Goal: Task Accomplishment & Management: Complete application form

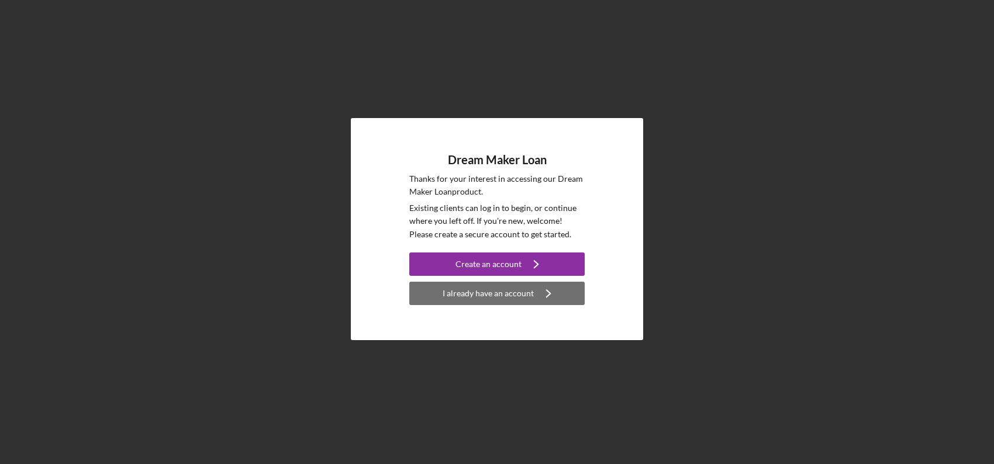
click at [522, 295] on div "I already have an account" at bounding box center [488, 293] width 91 height 23
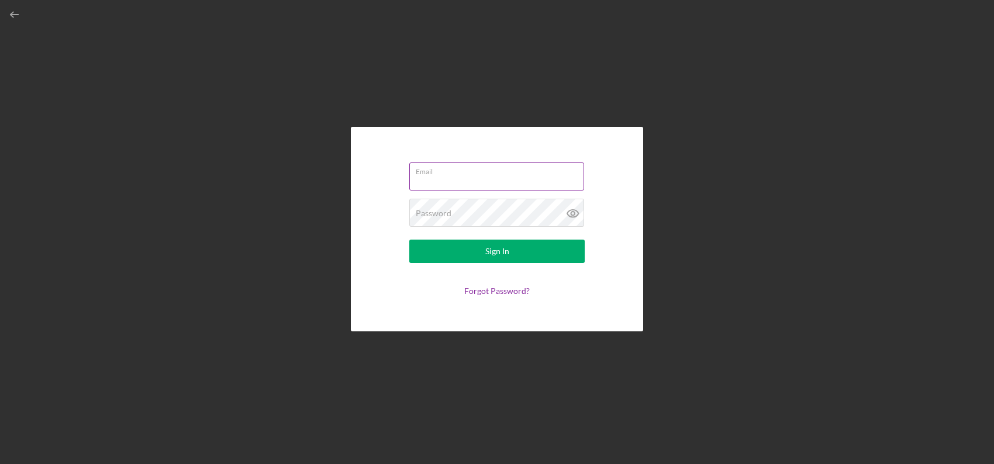
click at [472, 181] on input "Email" at bounding box center [496, 177] width 175 height 28
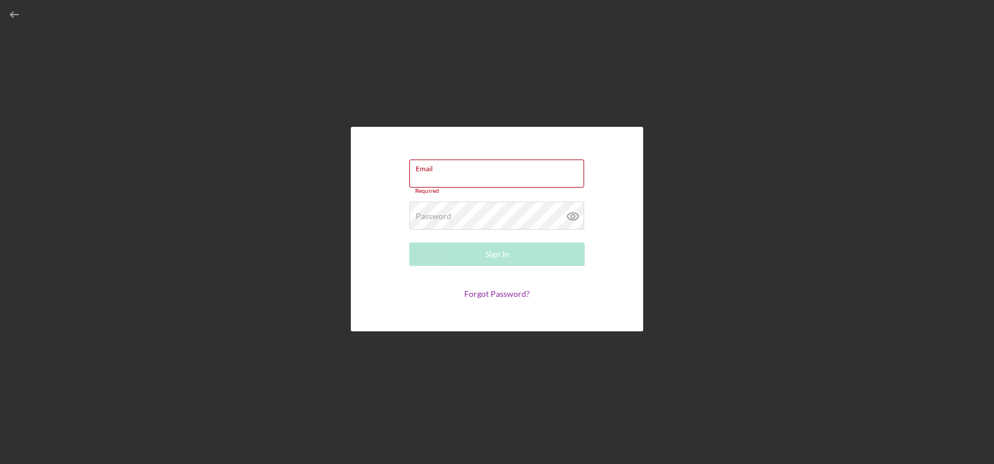
paste input "[EMAIL_ADDRESS][DOMAIN_NAME]"
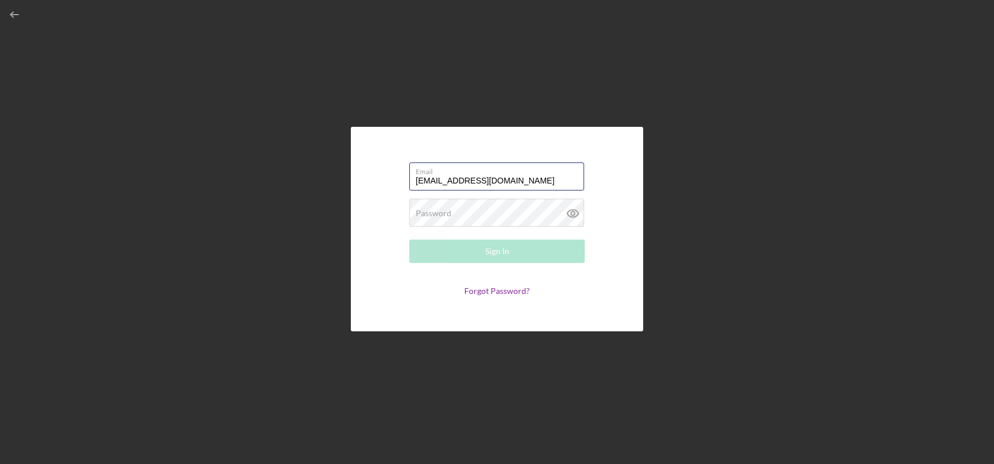
type input "[EMAIL_ADDRESS][DOMAIN_NAME]"
click at [492, 210] on div "Password Required" at bounding box center [496, 213] width 175 height 29
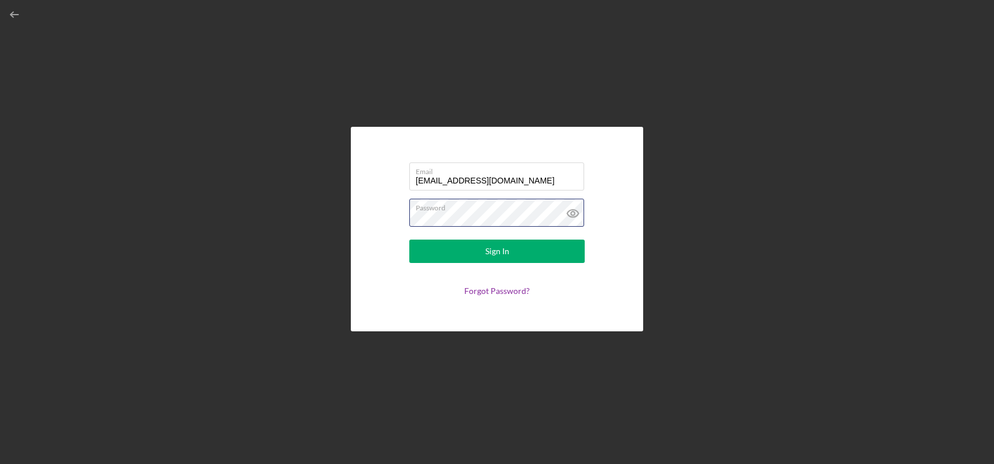
click at [409, 240] on button "Sign In" at bounding box center [496, 251] width 175 height 23
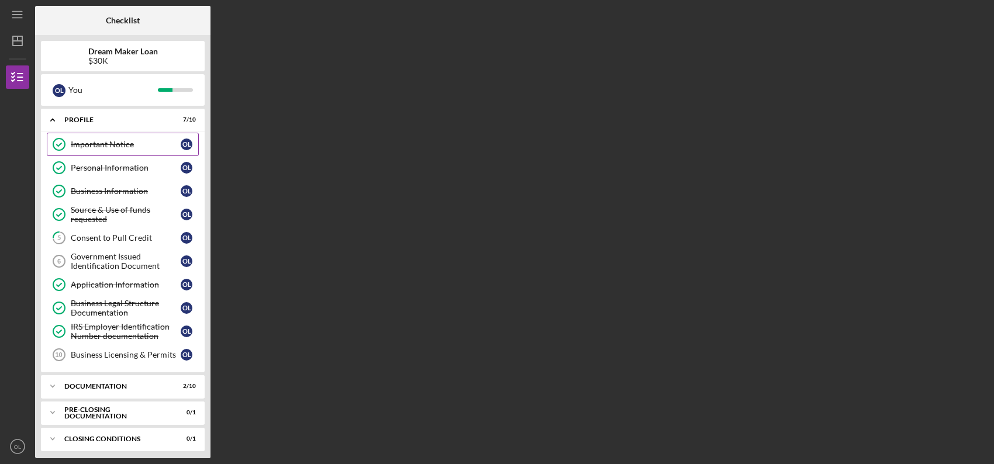
click at [94, 141] on div "Important Notice" at bounding box center [126, 144] width 110 height 9
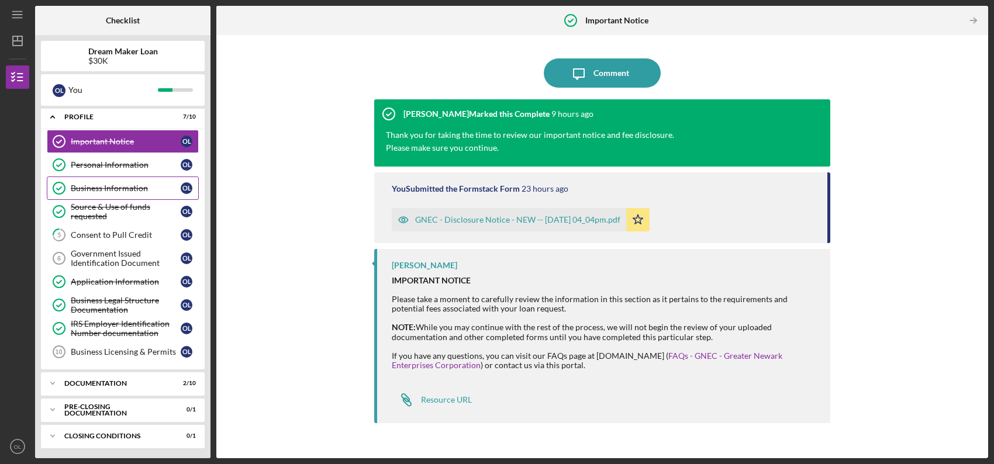
scroll to position [4, 0]
click at [54, 378] on icon "Icon/Expander" at bounding box center [52, 382] width 23 height 23
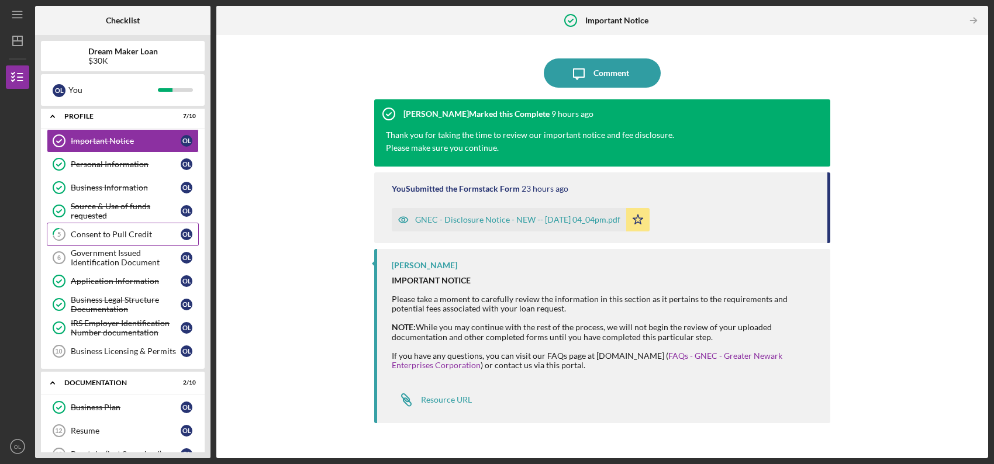
click at [109, 236] on div "Consent to Pull Credit" at bounding box center [126, 234] width 110 height 9
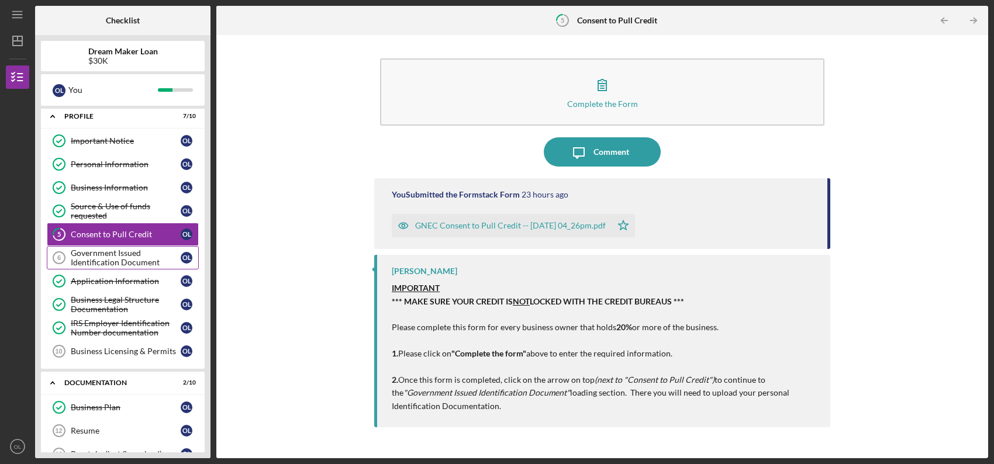
click at [74, 254] on div "Government Issued Identification Document" at bounding box center [126, 258] width 110 height 19
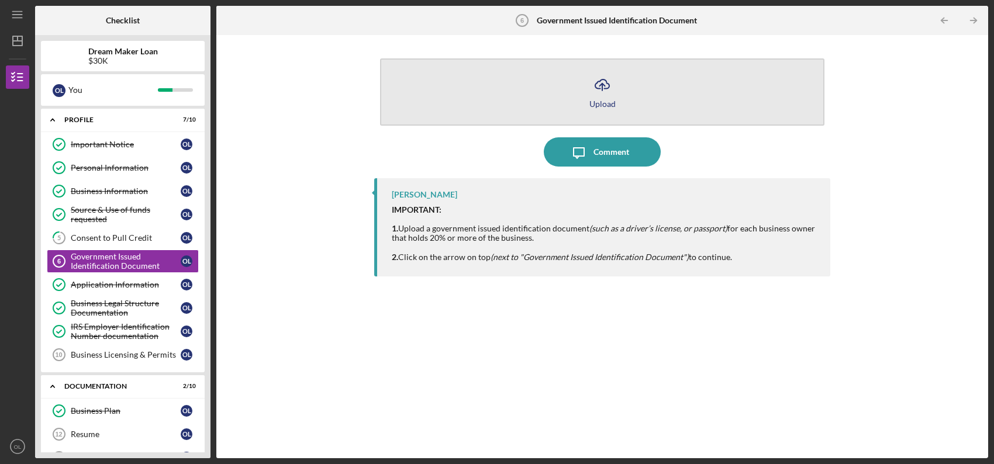
click at [606, 85] on icon "Icon/Upload" at bounding box center [602, 84] width 29 height 29
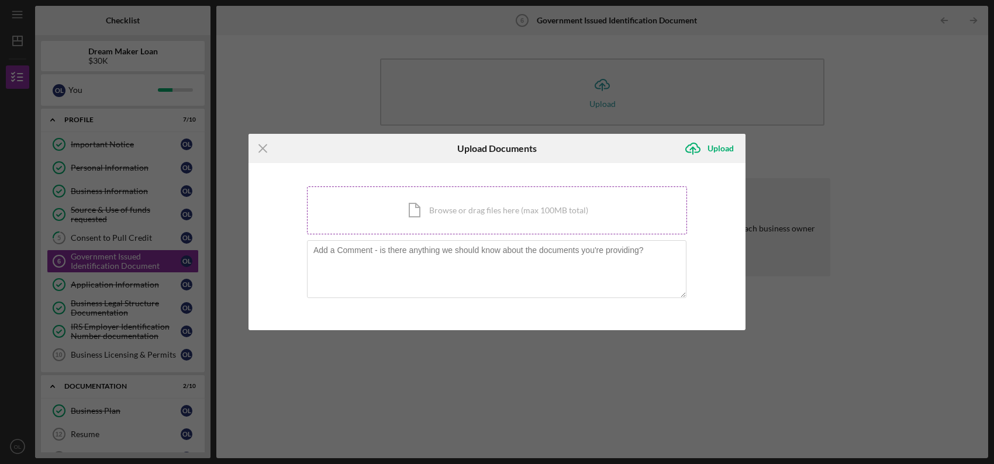
click at [485, 223] on div "Icon/Document Browse or drag files here (max 100MB total) Tap to choose files o…" at bounding box center [497, 211] width 380 height 48
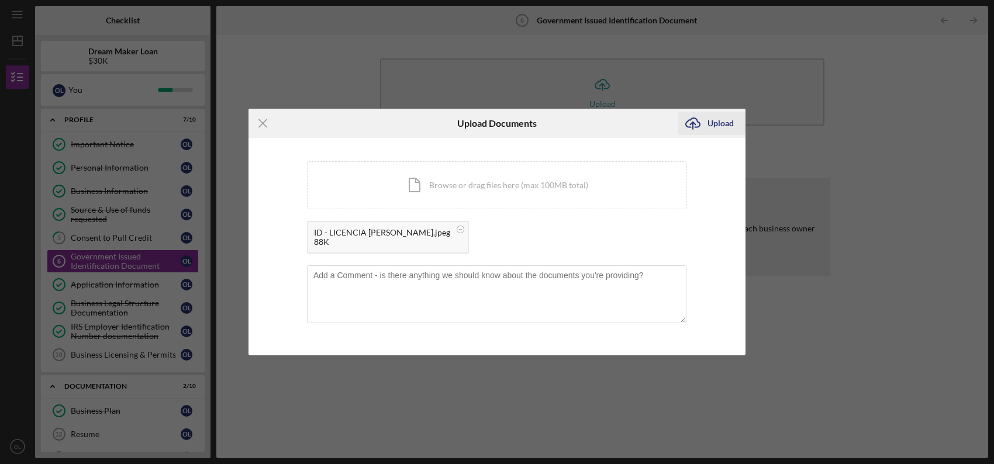
click at [714, 132] on div "Upload" at bounding box center [721, 123] width 26 height 23
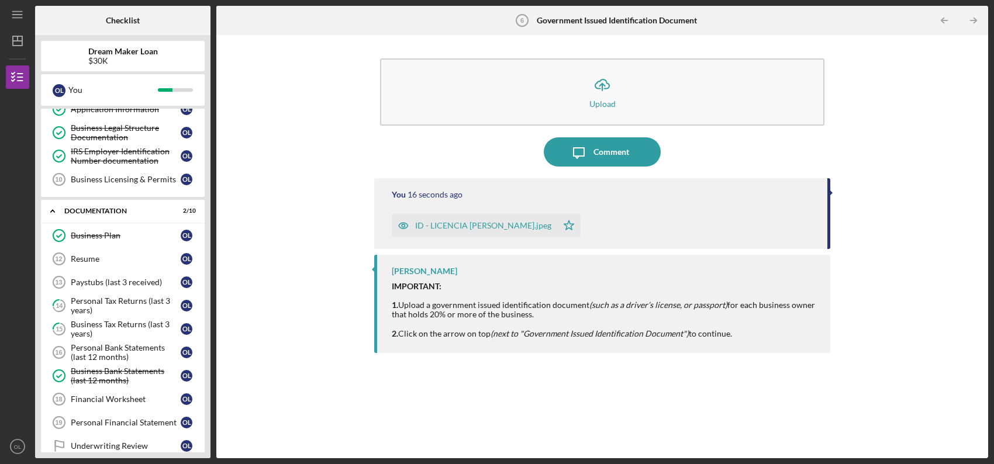
scroll to position [242, 0]
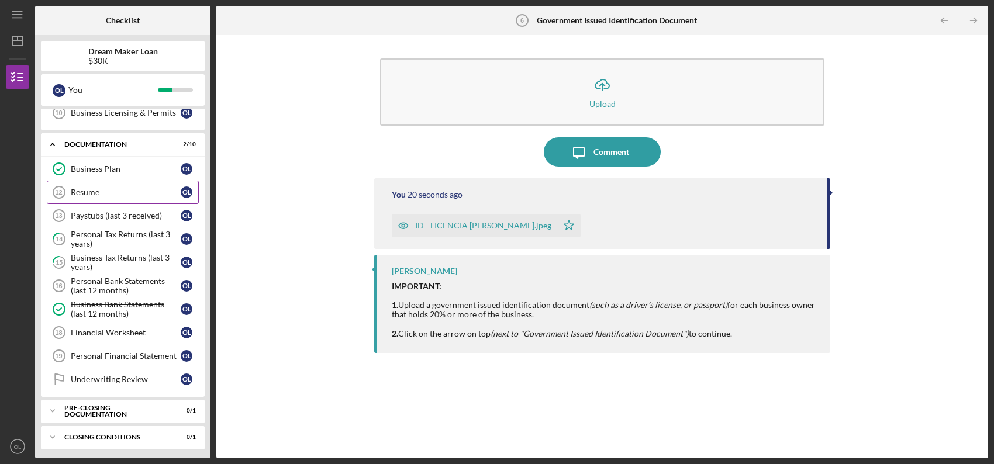
click at [115, 190] on div "Resume" at bounding box center [126, 192] width 110 height 9
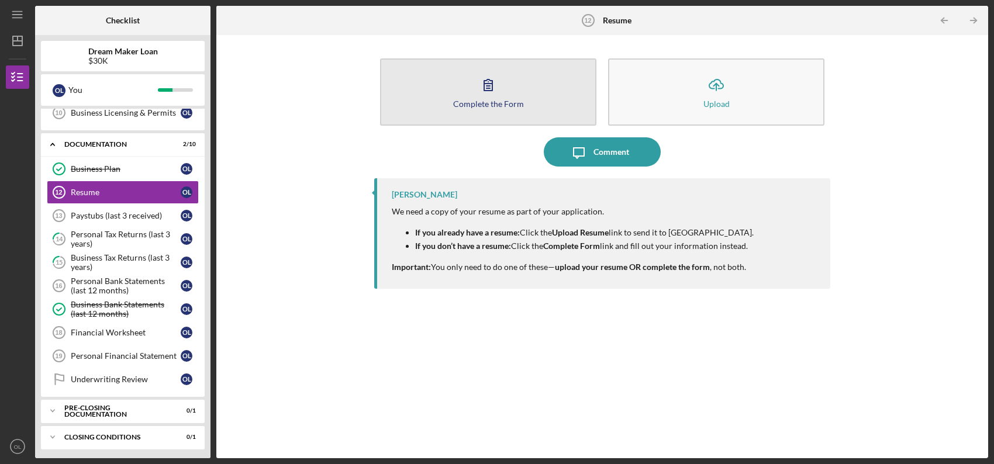
click at [481, 100] on div "Complete the Form" at bounding box center [488, 103] width 71 height 9
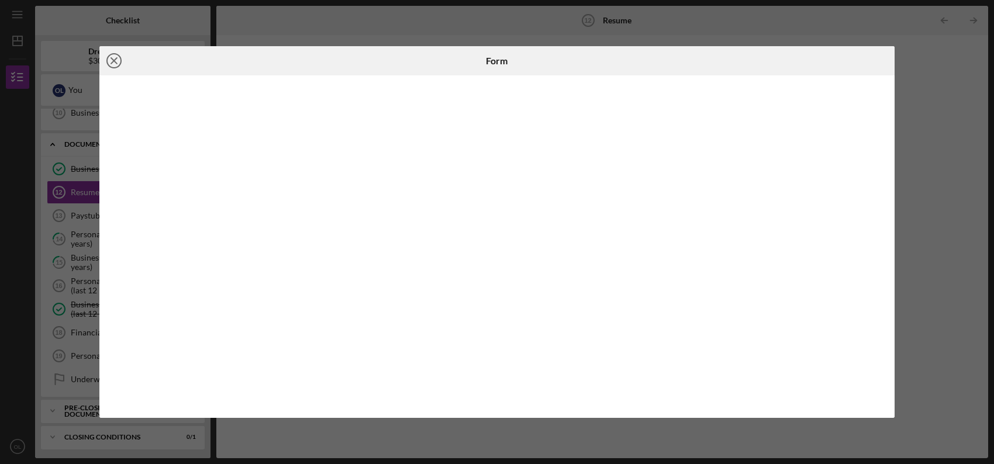
click at [112, 64] on icon "Icon/Close" at bounding box center [113, 60] width 29 height 29
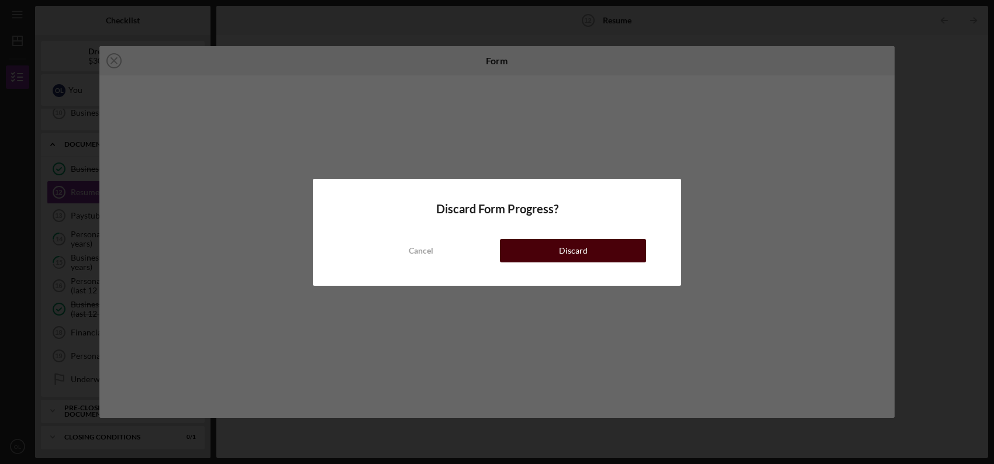
click at [585, 253] on div "Discard" at bounding box center [573, 250] width 29 height 23
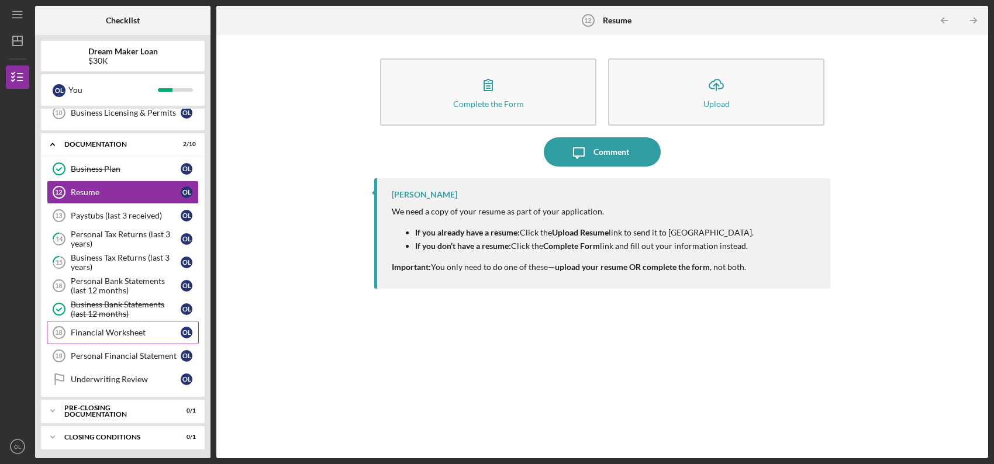
click at [115, 338] on link "Financial Worksheet 18 Financial Worksheet O L" at bounding box center [123, 332] width 152 height 23
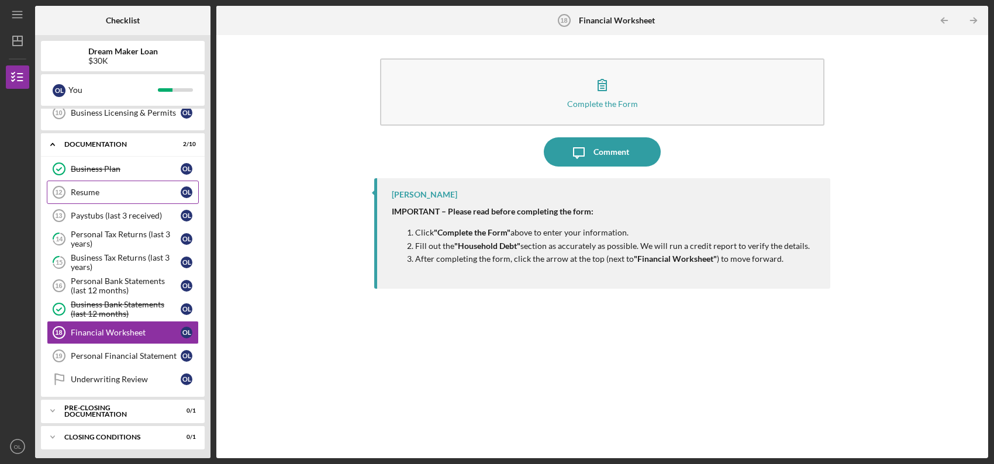
click at [91, 191] on div "Resume" at bounding box center [126, 192] width 110 height 9
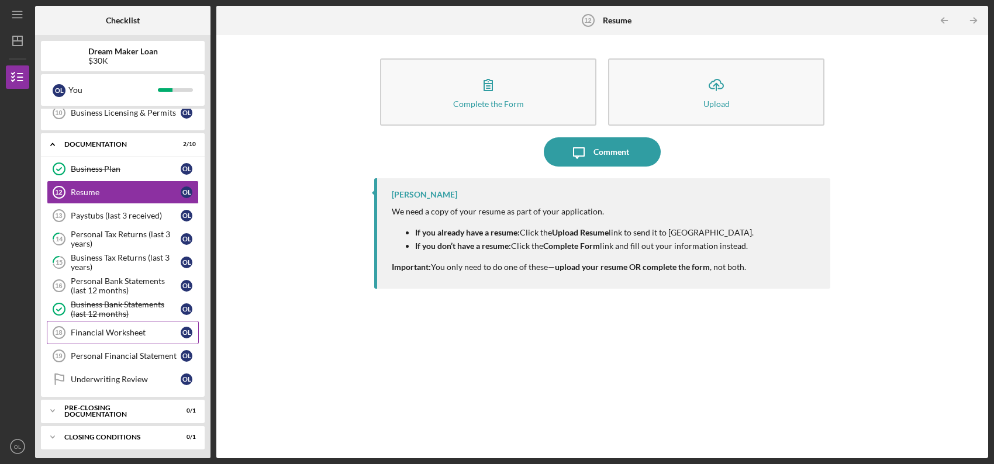
click at [99, 332] on div "Financial Worksheet" at bounding box center [126, 332] width 110 height 9
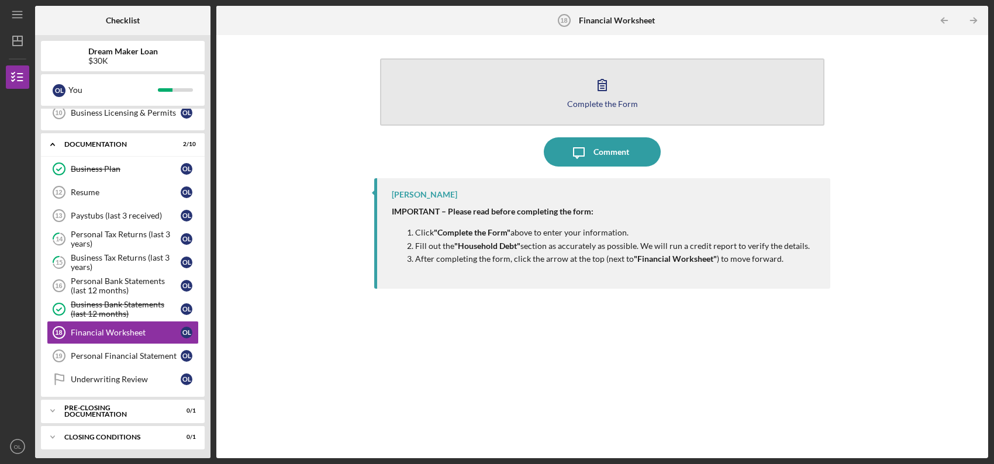
click at [601, 86] on icon "button" at bounding box center [602, 85] width 8 height 11
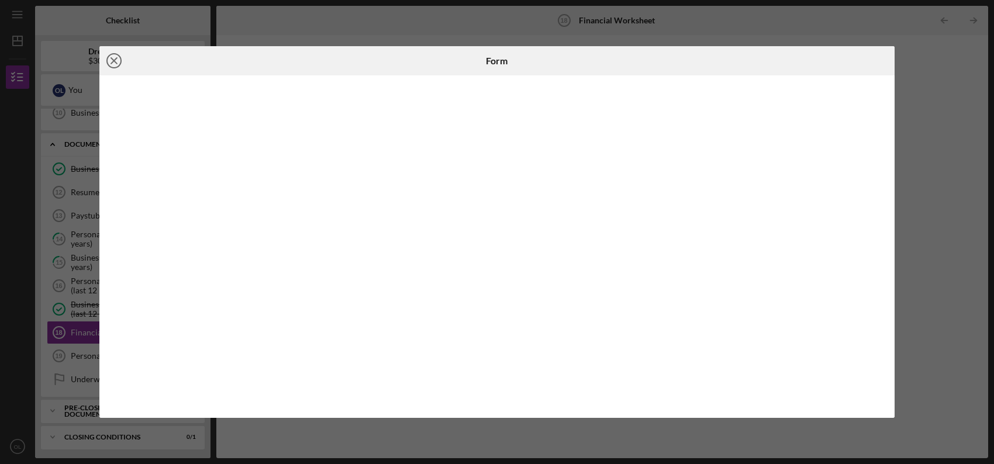
click at [101, 62] on icon "Icon/Close" at bounding box center [113, 60] width 29 height 29
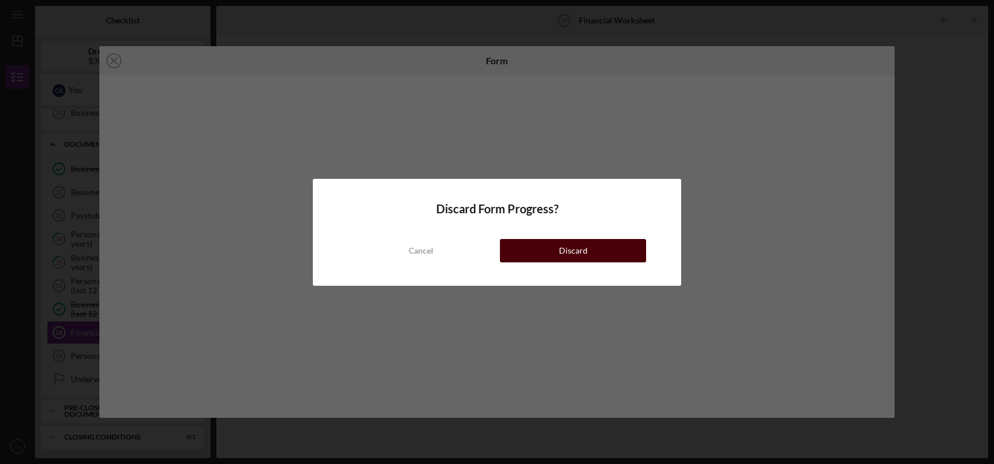
click at [588, 244] on button "Discard" at bounding box center [573, 250] width 146 height 23
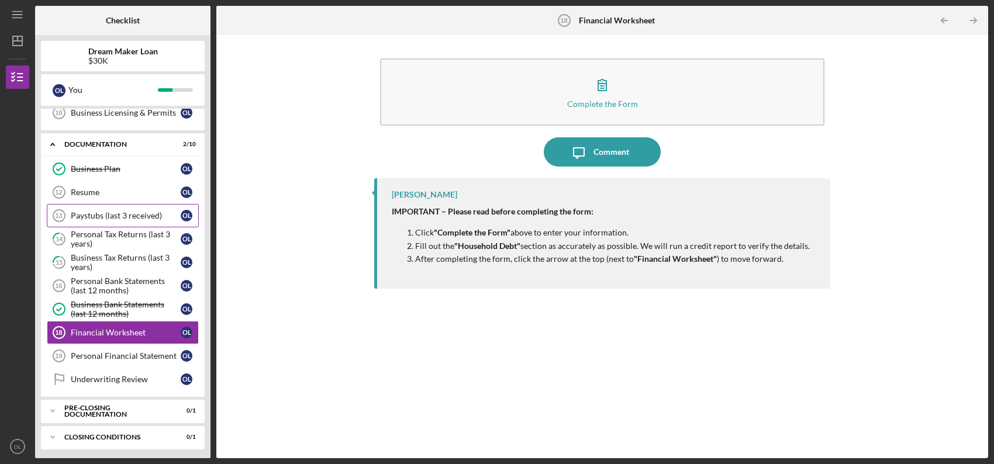
click at [149, 216] on div "Paystubs (last 3 received)" at bounding box center [126, 215] width 110 height 9
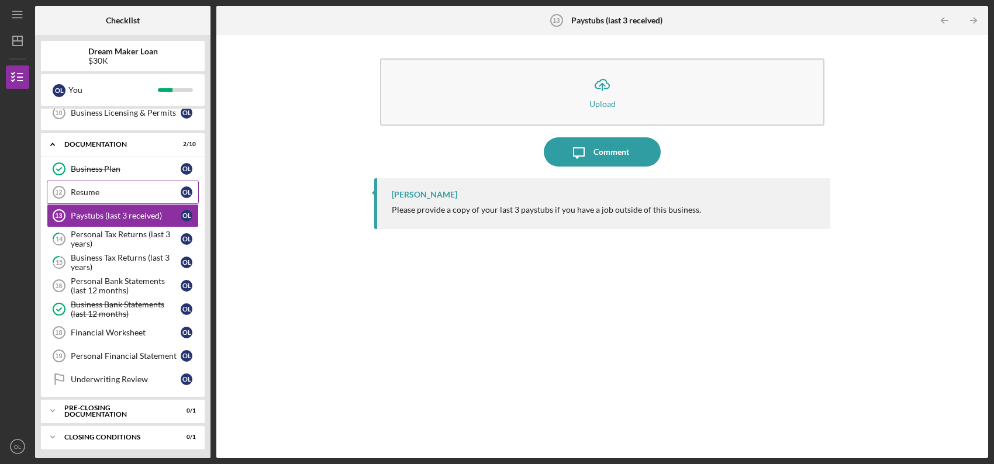
click at [78, 188] on div "Resume" at bounding box center [126, 192] width 110 height 9
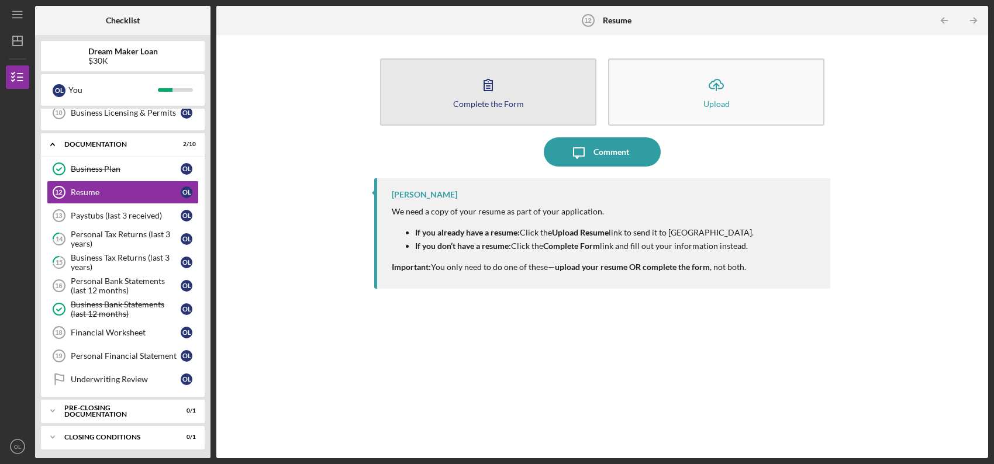
click at [477, 93] on icon "button" at bounding box center [488, 84] width 29 height 29
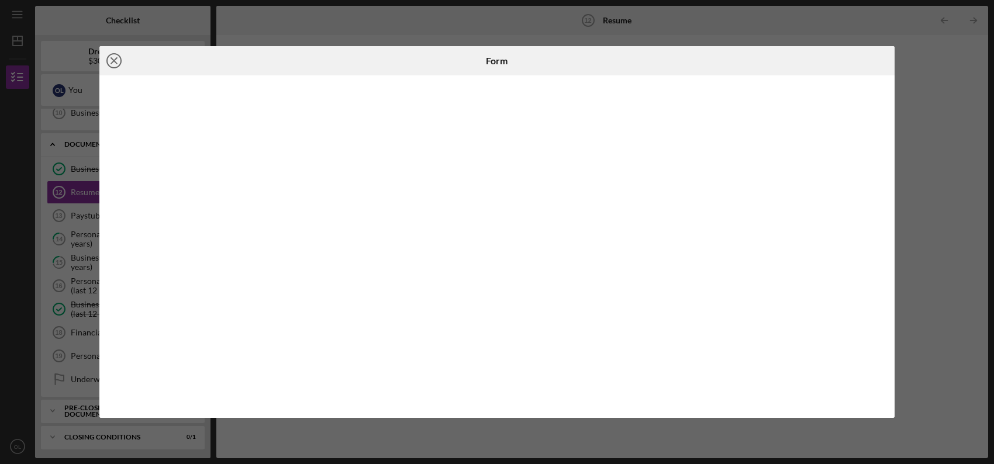
click at [112, 61] on icon "Icon/Close" at bounding box center [113, 60] width 29 height 29
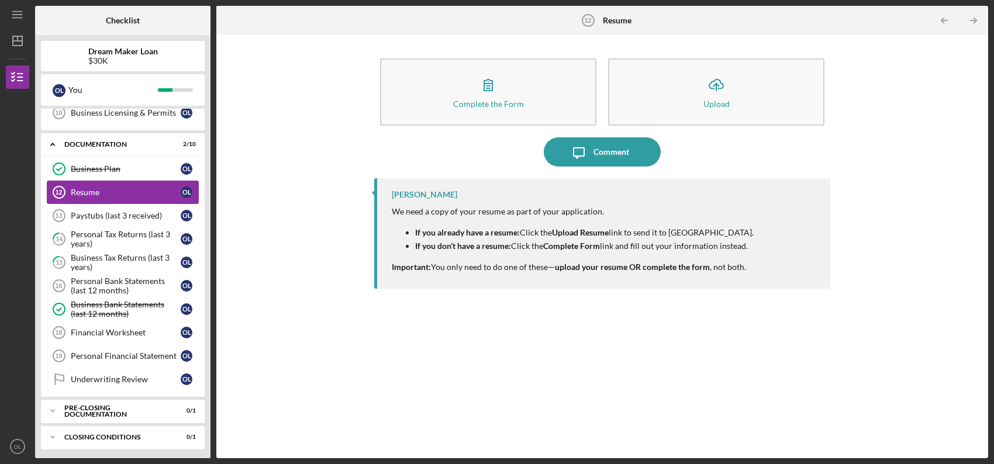
click at [88, 196] on link "Resume 12 Resume O L" at bounding box center [123, 192] width 152 height 23
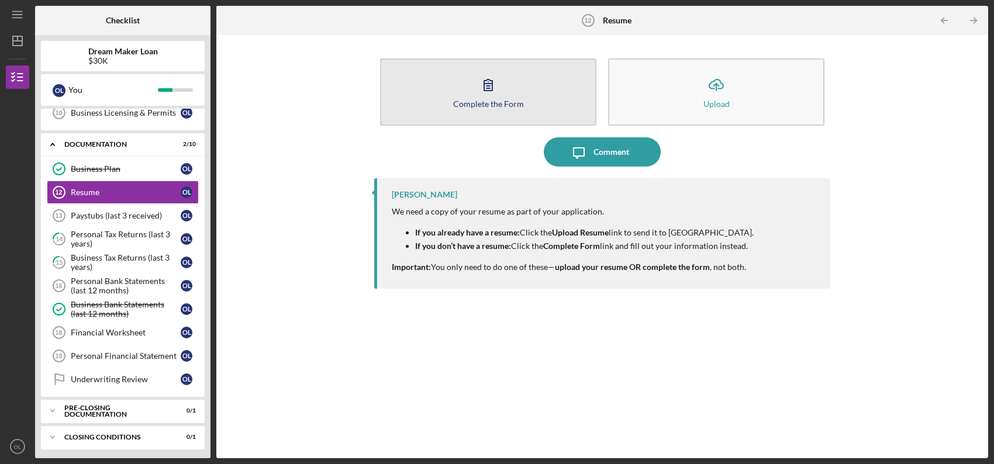
click at [470, 102] on div "Complete the Form" at bounding box center [488, 103] width 71 height 9
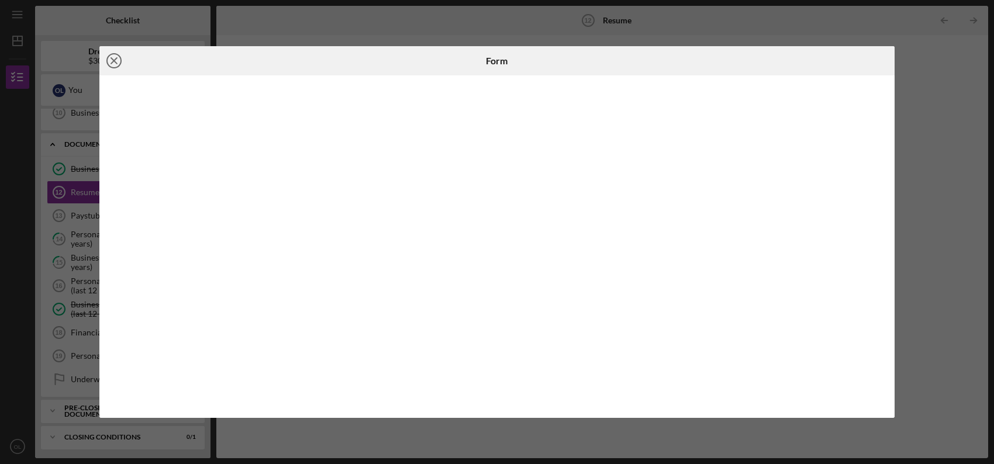
click at [117, 64] on icon "Icon/Close" at bounding box center [113, 60] width 29 height 29
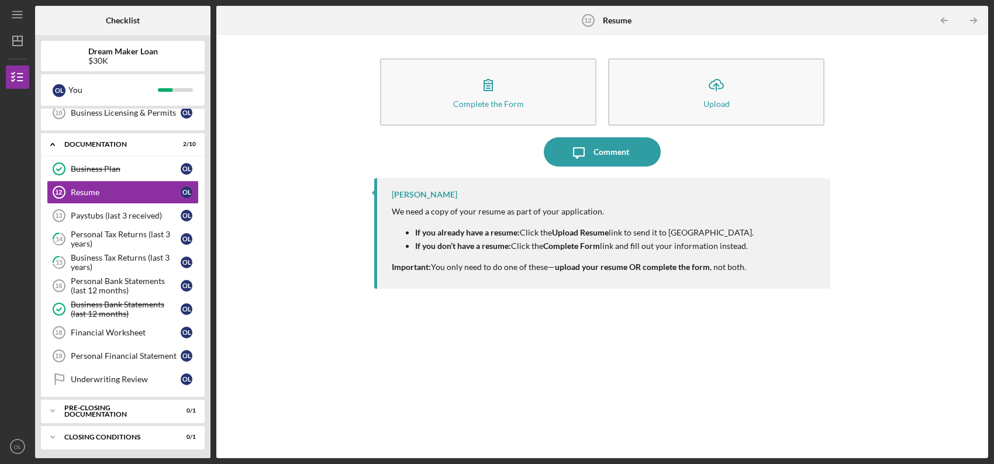
click at [380, 58] on button "Complete the Form Form" at bounding box center [488, 91] width 216 height 67
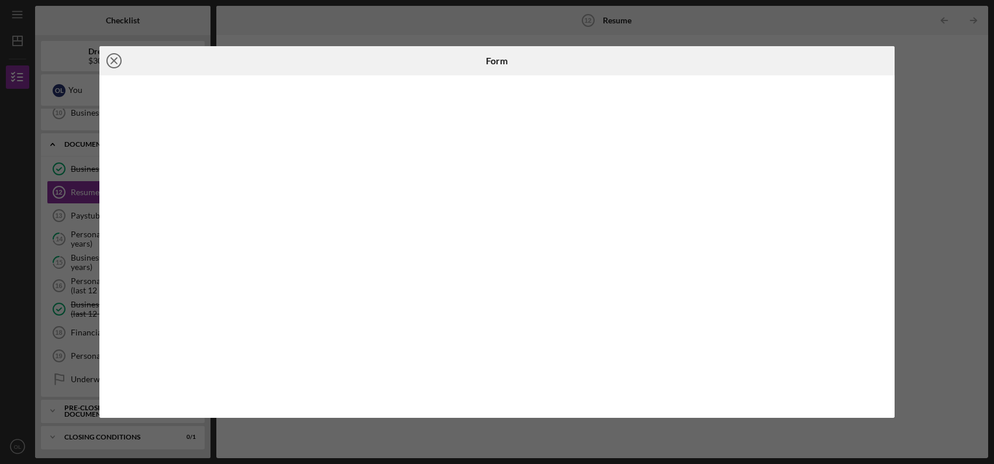
click at [119, 60] on icon "Icon/Close" at bounding box center [113, 60] width 29 height 29
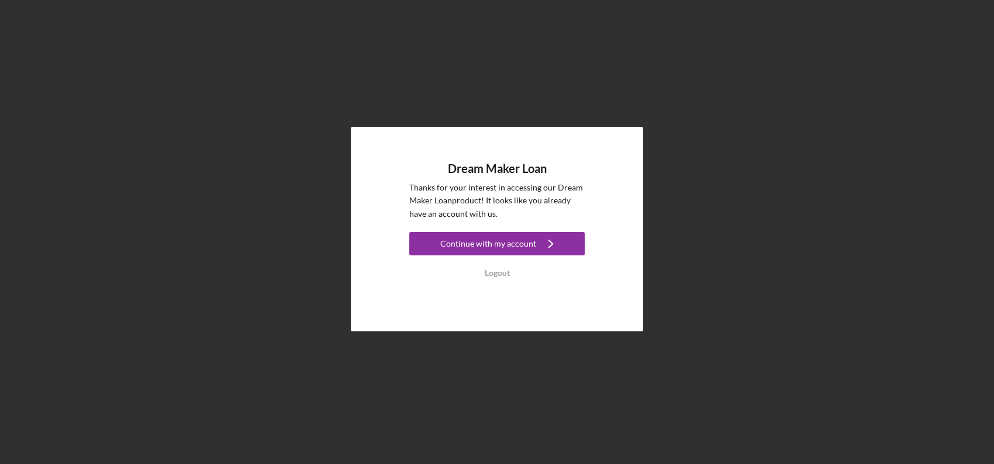
click at [498, 272] on div "Logout" at bounding box center [497, 272] width 25 height 23
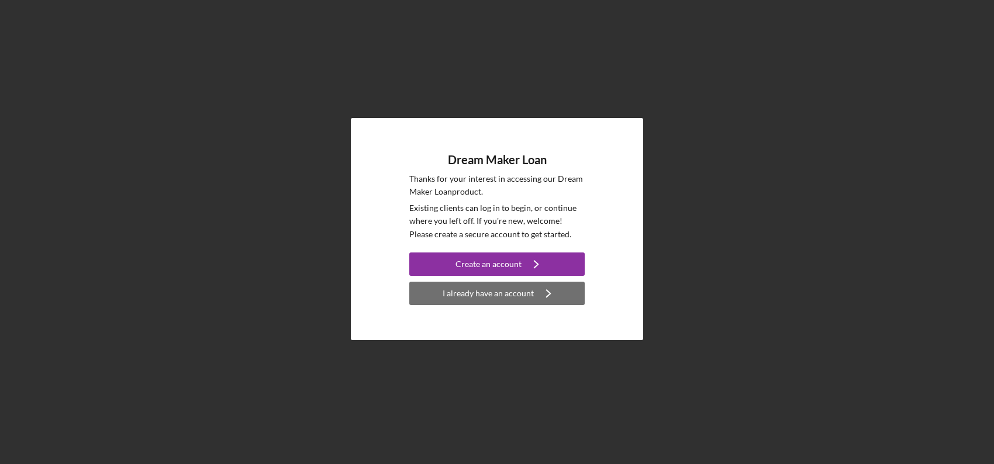
click at [487, 302] on div "I already have an account" at bounding box center [488, 293] width 91 height 23
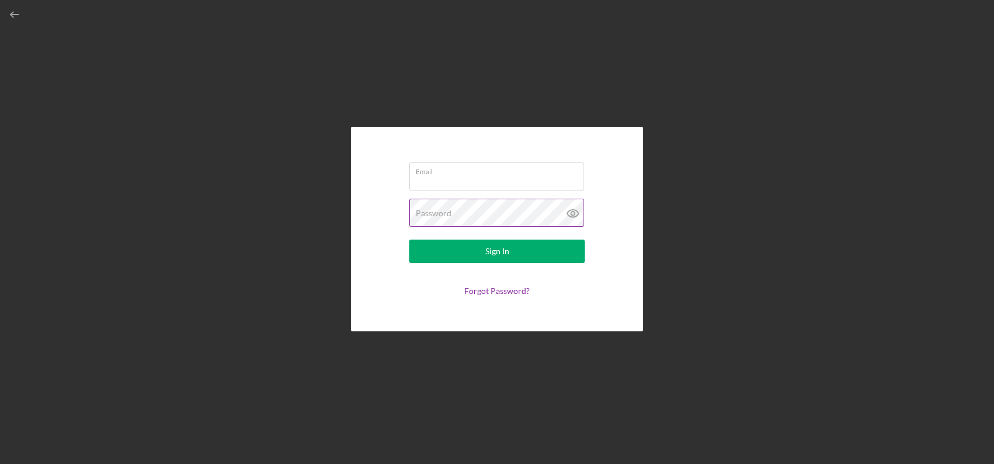
type input "[EMAIL_ADDRESS][DOMAIN_NAME]"
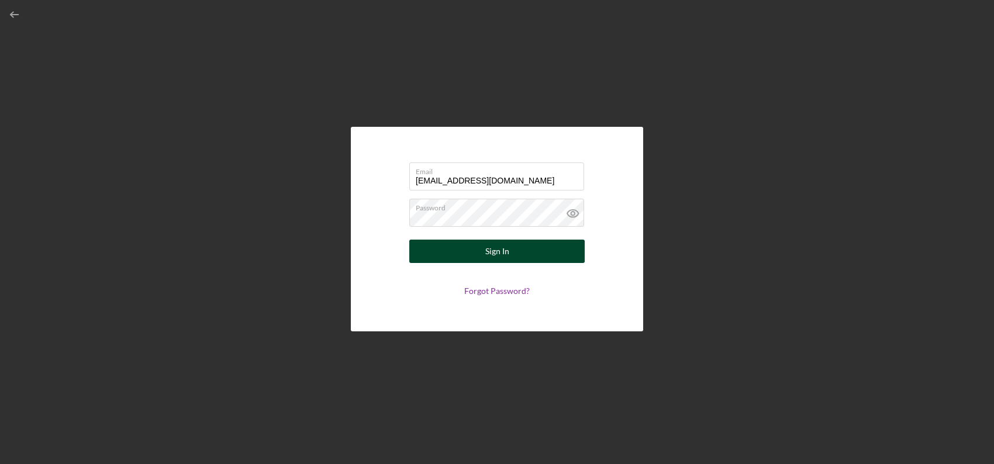
click at [514, 244] on button "Sign In" at bounding box center [496, 251] width 175 height 23
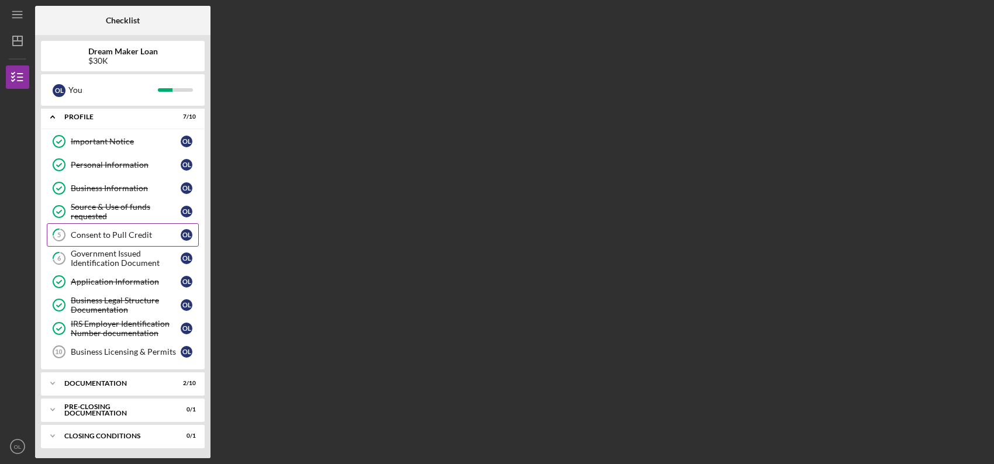
scroll to position [4, 0]
click at [52, 379] on icon "Icon/Expander" at bounding box center [52, 382] width 23 height 23
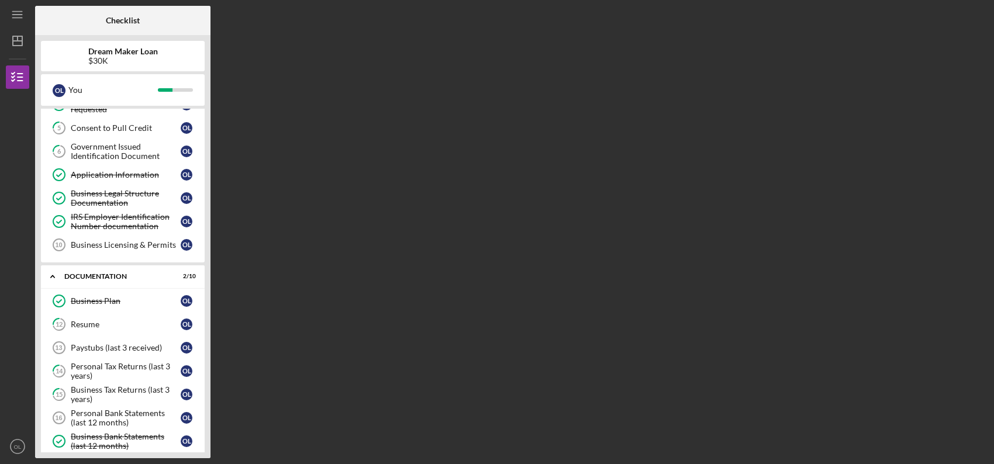
scroll to position [242, 0]
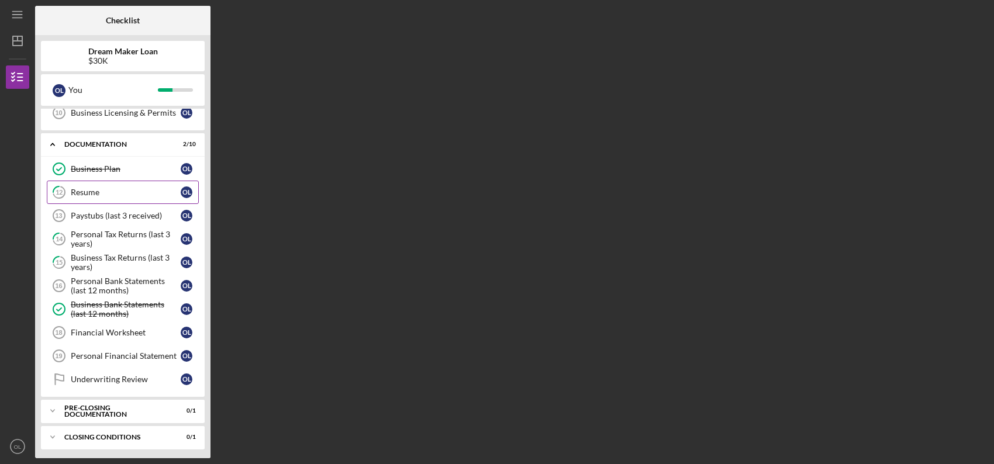
click at [95, 194] on div "Resume" at bounding box center [126, 192] width 110 height 9
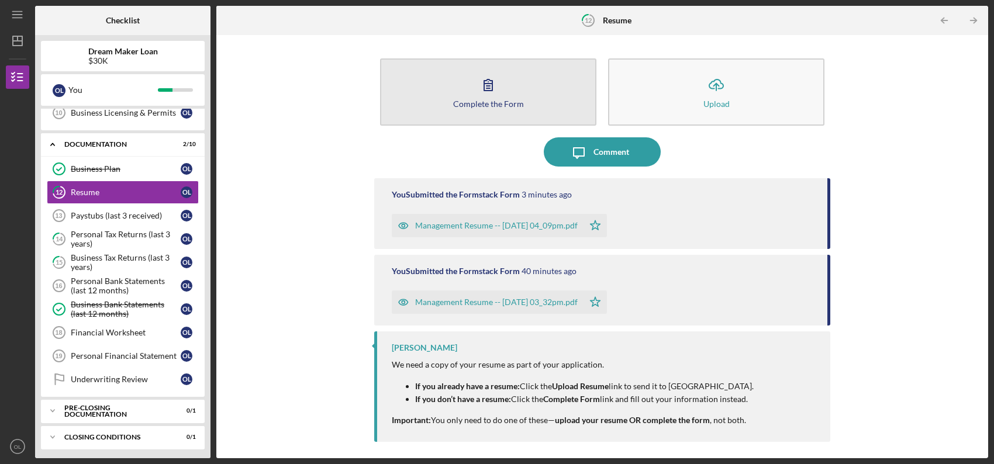
click at [501, 92] on icon "button" at bounding box center [488, 84] width 29 height 29
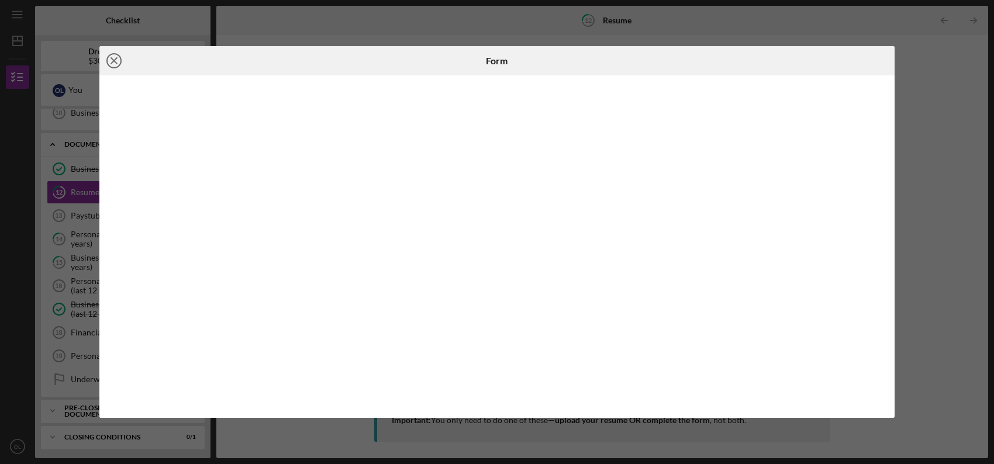
click at [109, 57] on icon "Icon/Close" at bounding box center [113, 60] width 29 height 29
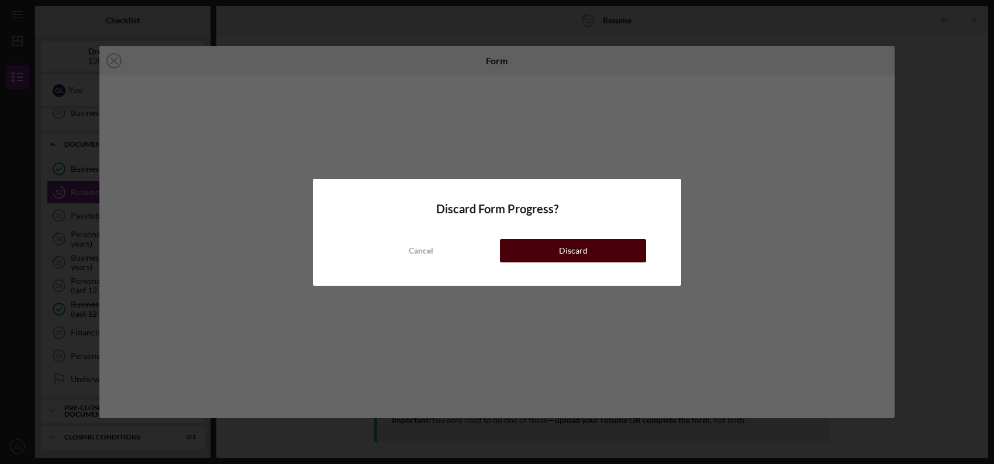
click at [562, 247] on div "Discard" at bounding box center [573, 250] width 29 height 23
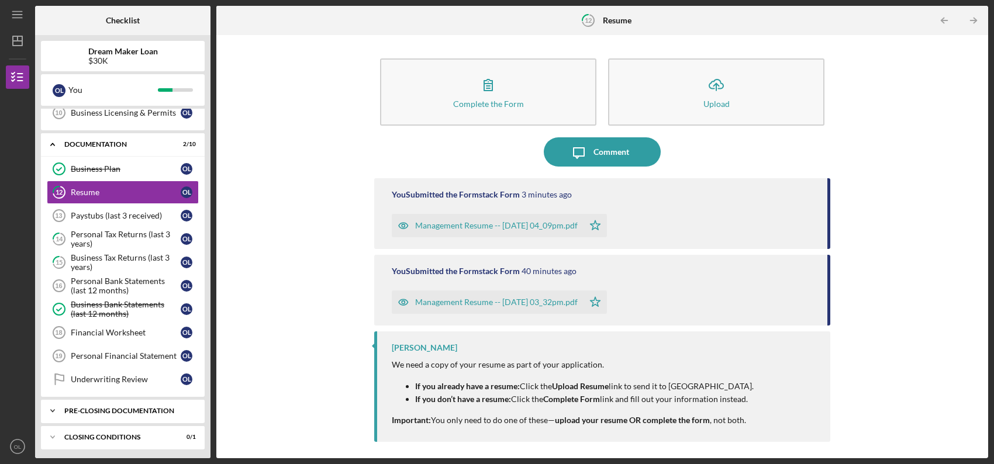
click at [52, 406] on icon "Icon/Expander" at bounding box center [52, 410] width 23 height 23
